Goal: Task Accomplishment & Management: Manage account settings

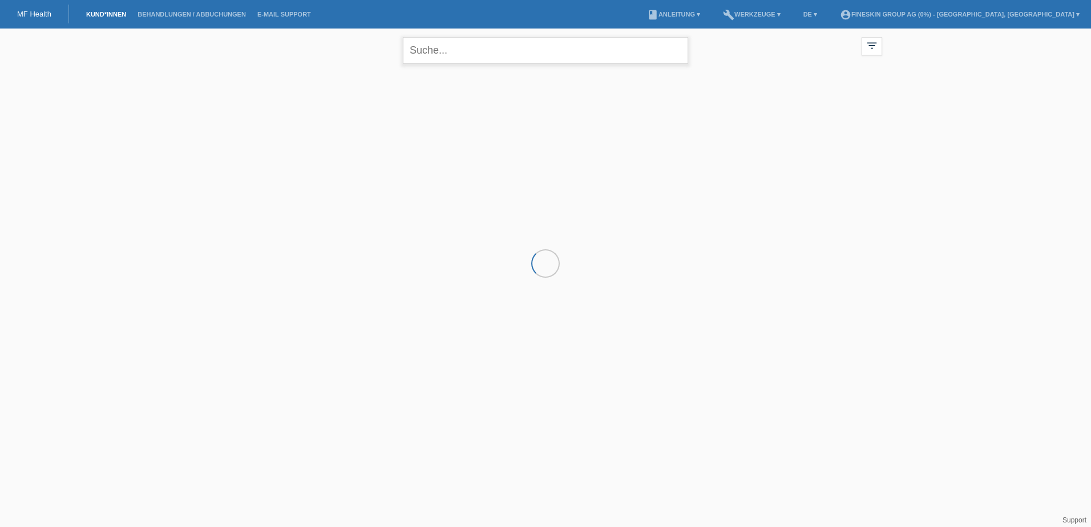
click at [472, 51] on input "text" at bounding box center [545, 50] width 285 height 27
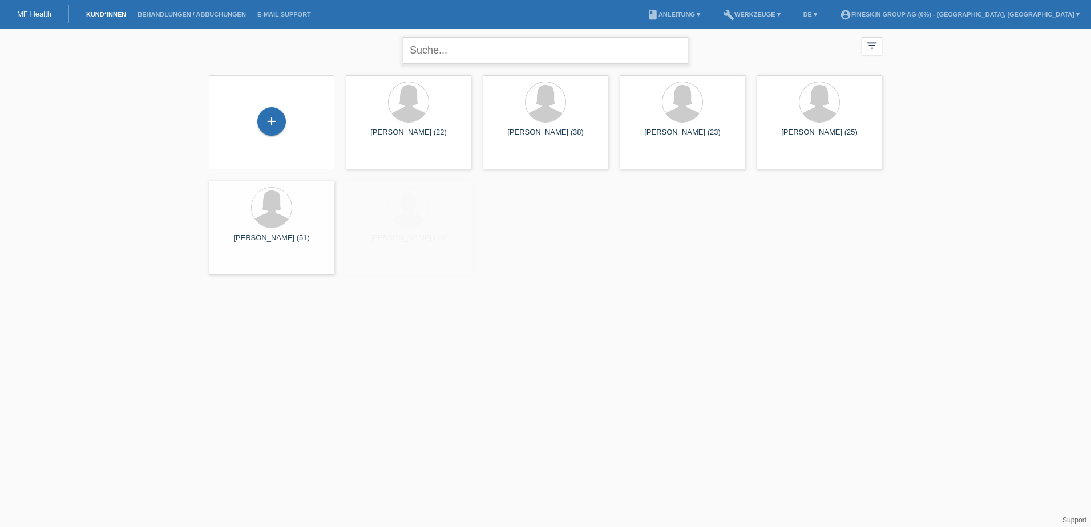
click at [472, 51] on input "text" at bounding box center [545, 50] width 285 height 27
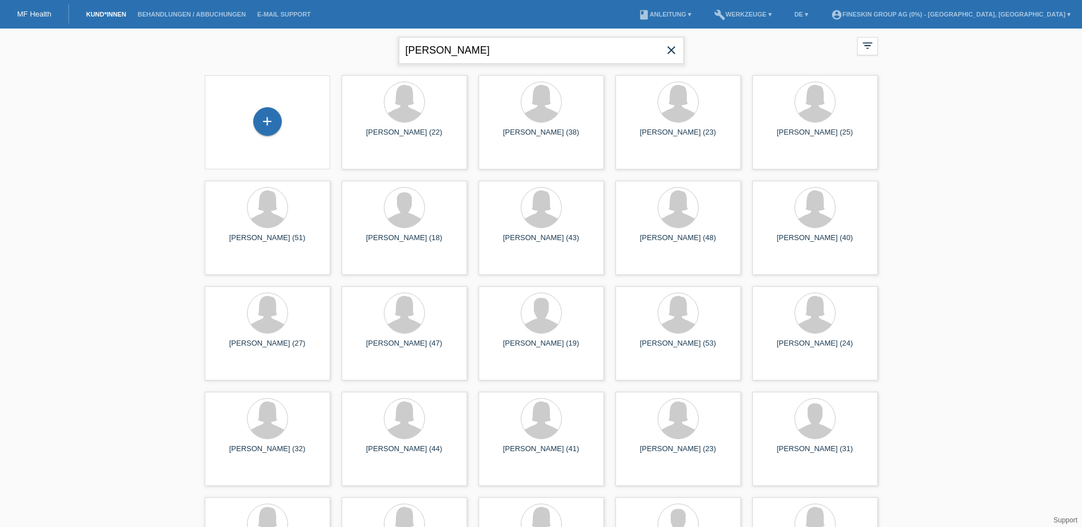
type input "baumgart"
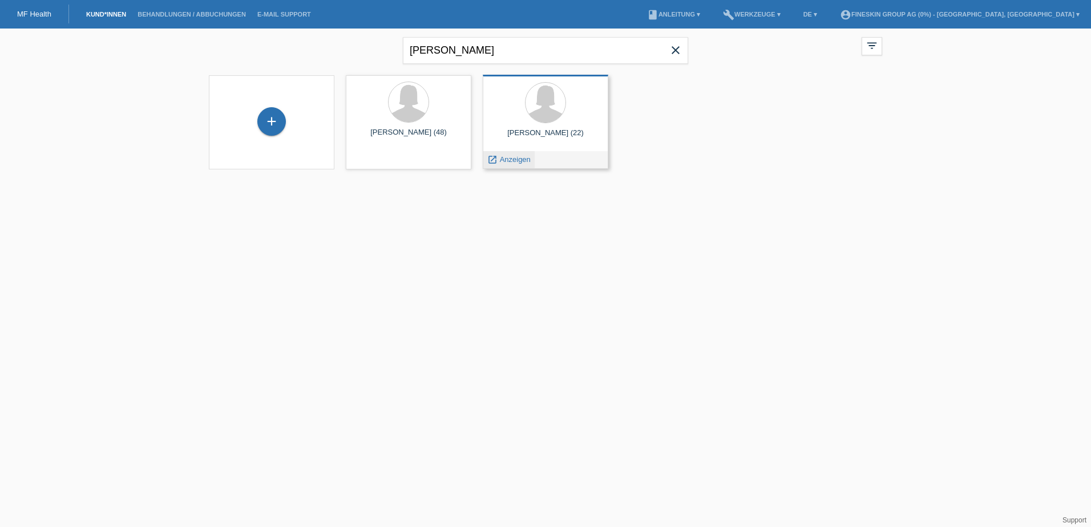
click at [515, 159] on span "Anzeigen" at bounding box center [515, 159] width 31 height 9
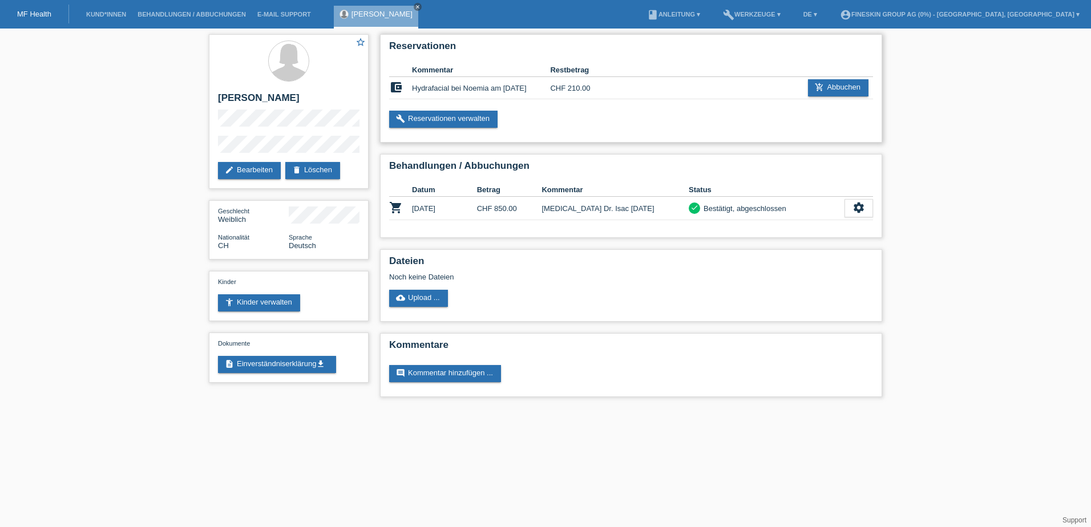
click at [622, 114] on div "build Reservationen verwalten" at bounding box center [631, 119] width 484 height 17
click at [664, 283] on div "Dateien Noch keine Dateien cloud_upload Upload ..." at bounding box center [631, 285] width 502 height 72
click at [669, 126] on div "build Reservationen verwalten" at bounding box center [631, 119] width 484 height 17
click at [480, 114] on link "build Reservationen verwalten" at bounding box center [443, 119] width 108 height 17
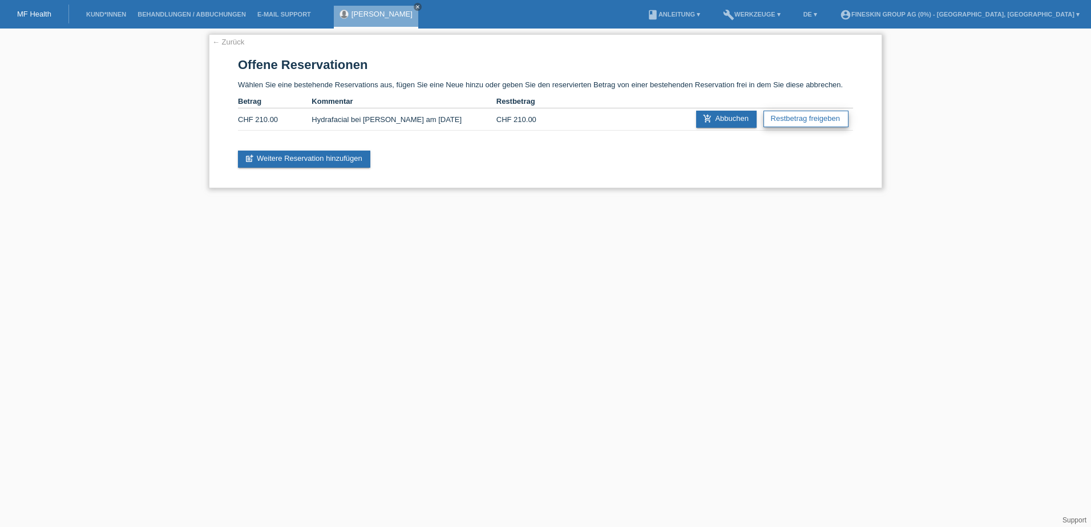
click at [812, 123] on link "Restbetrag freigeben" at bounding box center [805, 119] width 85 height 17
